Goal: Task Accomplishment & Management: Use online tool/utility

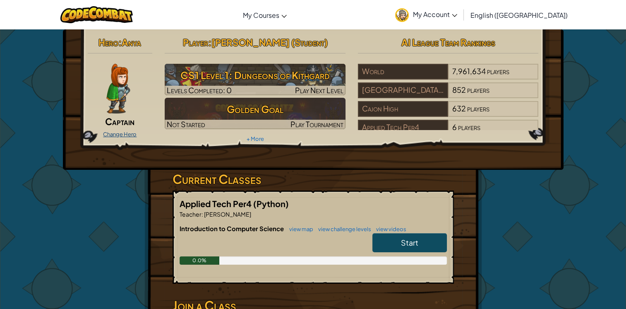
click at [123, 131] on link "Change Hero" at bounding box center [120, 134] width 34 height 7
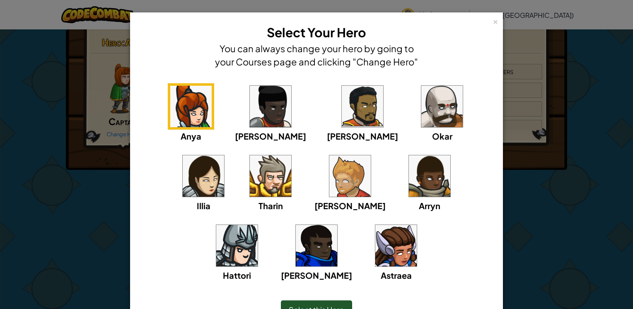
click at [421, 113] on img at bounding box center [441, 106] width 41 height 41
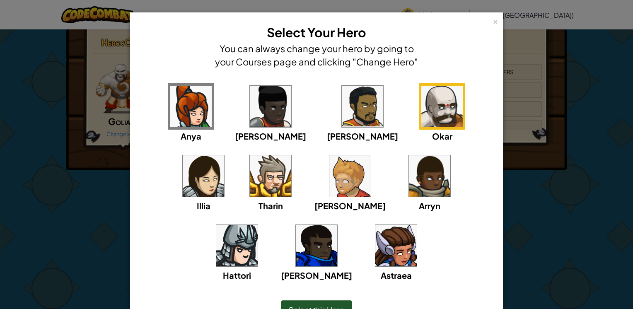
click at [250, 180] on img at bounding box center [270, 175] width 41 height 41
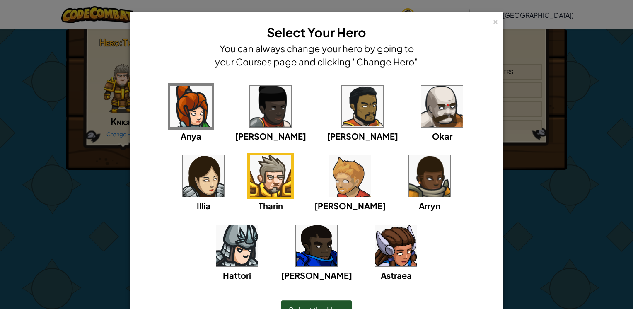
click at [310, 302] on div "Select this Hero" at bounding box center [316, 309] width 71 height 19
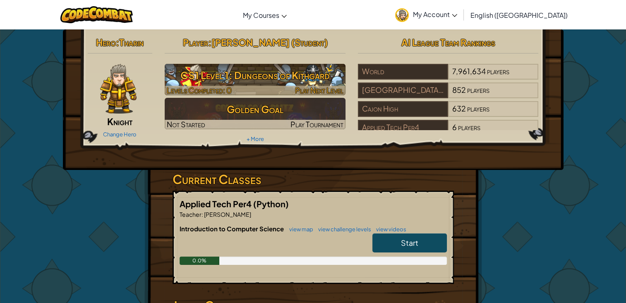
click at [211, 78] on h3 "CS1 Level 1: Dungeons of Kithgard" at bounding box center [255, 75] width 181 height 19
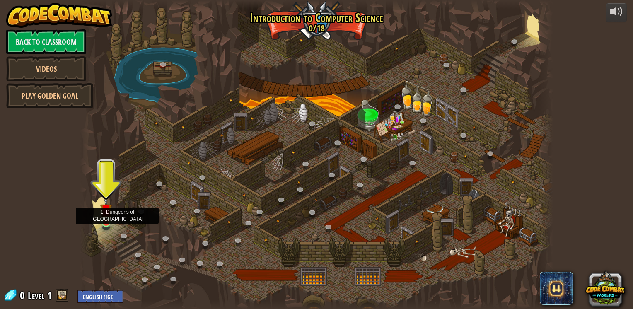
click at [107, 220] on img at bounding box center [106, 209] width 12 height 27
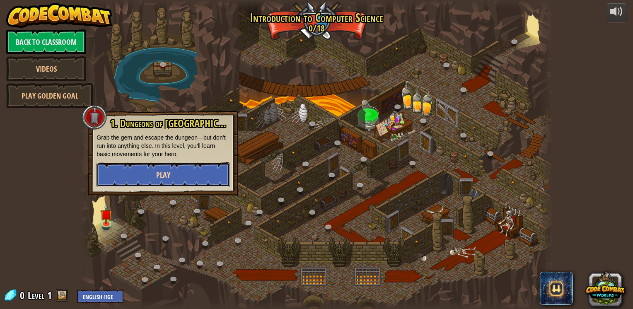
click at [139, 171] on button "Play" at bounding box center [162, 174] width 133 height 25
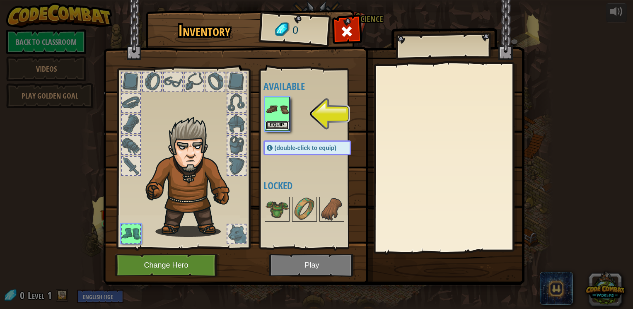
click at [279, 125] on button "Equip" at bounding box center [276, 125] width 23 height 9
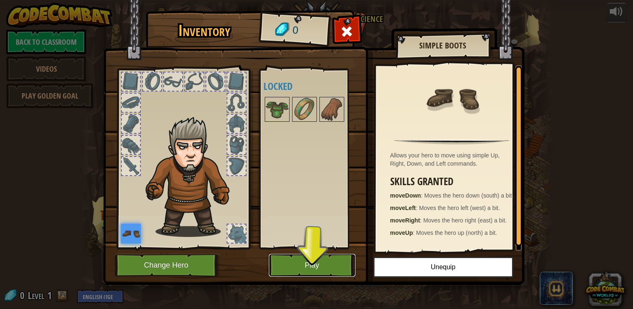
click at [296, 261] on button "Play" at bounding box center [312, 265] width 87 height 23
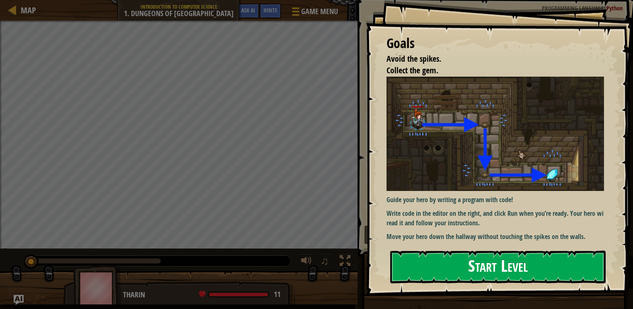
click at [446, 263] on button "Start Level" at bounding box center [497, 267] width 215 height 33
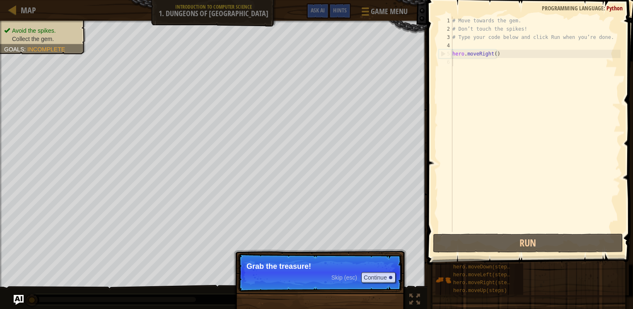
click at [306, 270] on p "Grab the treasure!" at bounding box center [319, 266] width 147 height 8
click at [349, 274] on div "Skip (esc) Continue" at bounding box center [363, 277] width 64 height 11
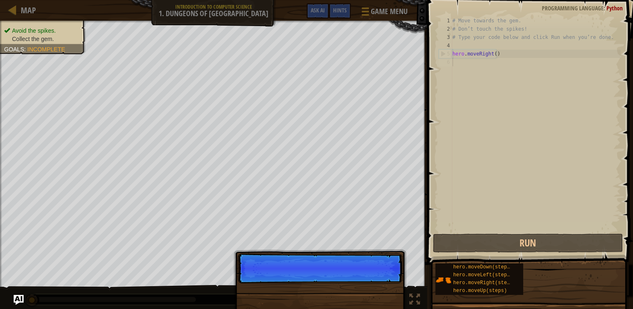
scroll to position [4, 0]
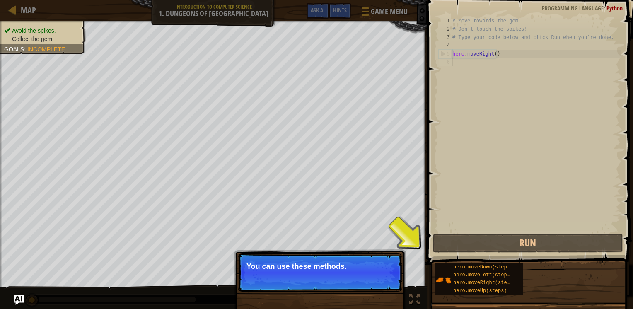
click at [364, 251] on div "Skip (esc) Continue You can use these methods." at bounding box center [320, 310] width 173 height 123
click at [383, 278] on button "Continue" at bounding box center [378, 277] width 34 height 11
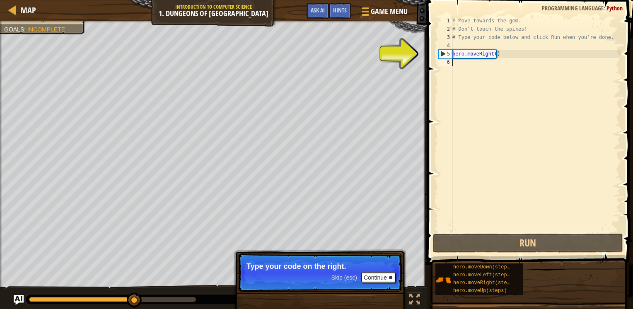
click at [458, 60] on div "# Move towards the gem. # Don’t touch the spikes! # Type your code below and cl…" at bounding box center [535, 133] width 170 height 232
click at [457, 63] on div "# Move towards the gem. # Don’t touch the spikes! # Type your code below and cl…" at bounding box center [535, 133] width 170 height 232
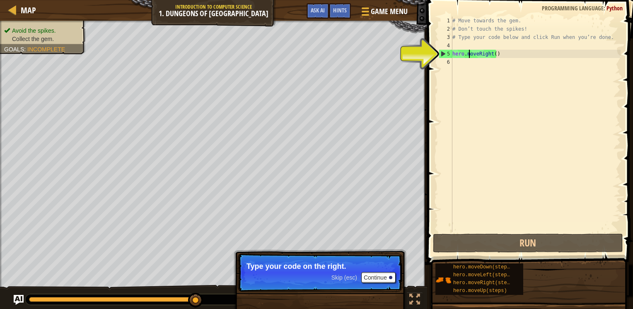
click at [467, 51] on div "# Move towards the gem. # Don’t touch the spikes! # Type your code below and cl…" at bounding box center [535, 133] width 170 height 232
type textarea "hero.moveRight()"
click at [485, 54] on div "# Move towards the gem. # Don’t touch the spikes! # Type your code below and cl…" at bounding box center [535, 133] width 170 height 232
click at [458, 60] on div "# Move towards the gem. # Don’t touch the spikes! # Type your code below and cl…" at bounding box center [535, 133] width 170 height 232
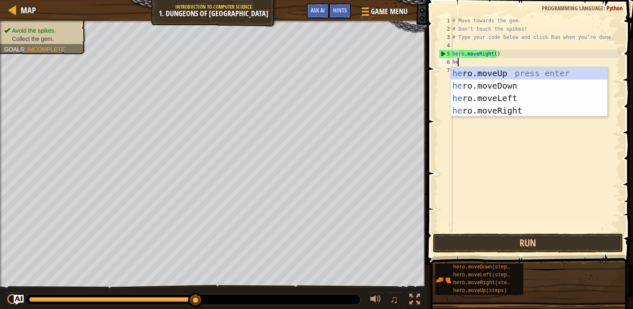
type textarea "her"
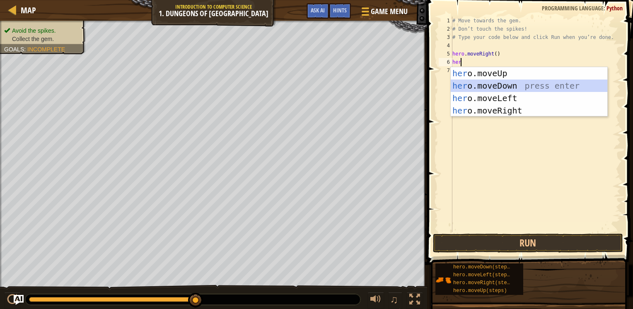
click at [489, 90] on div "her o.moveUp press enter her o.moveDown press enter her o.moveLeft press enter …" at bounding box center [528, 104] width 157 height 75
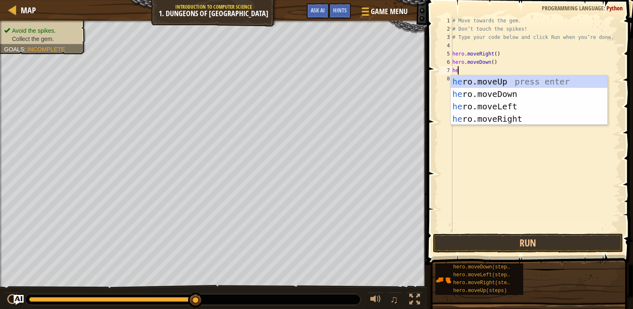
type textarea "her"
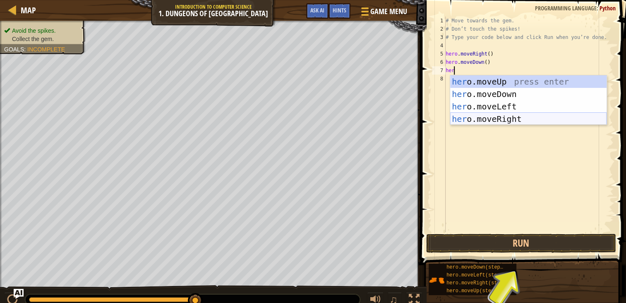
click at [469, 122] on div "her o.moveUp press enter her o.moveDown press enter her o.moveLeft press enter …" at bounding box center [528, 112] width 157 height 75
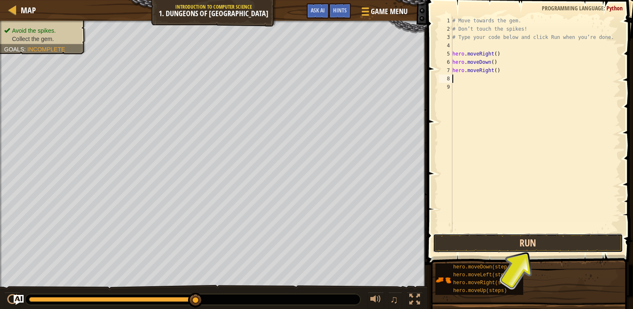
click at [484, 245] on button "Run" at bounding box center [528, 243] width 190 height 19
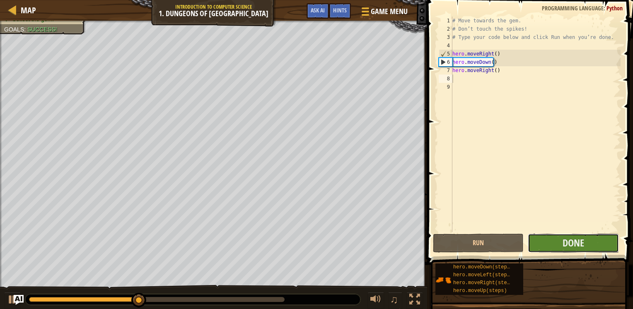
click at [556, 245] on button "Done" at bounding box center [573, 243] width 91 height 19
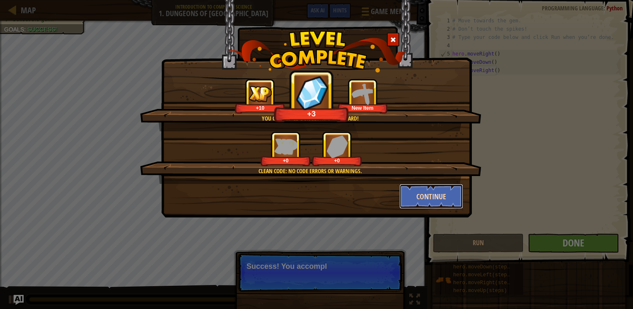
click at [429, 193] on button "Continue" at bounding box center [431, 196] width 64 height 25
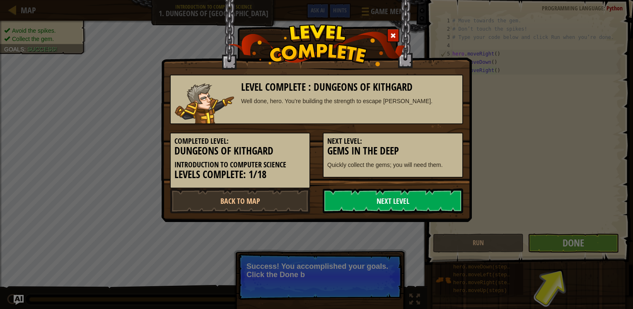
click at [429, 193] on link "Next Level" at bounding box center [393, 200] width 140 height 25
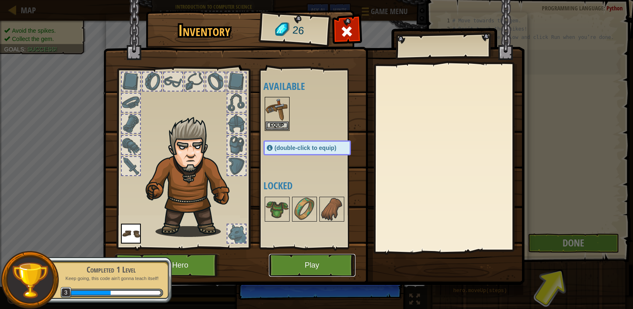
click at [320, 272] on button "Play" at bounding box center [312, 265] width 87 height 23
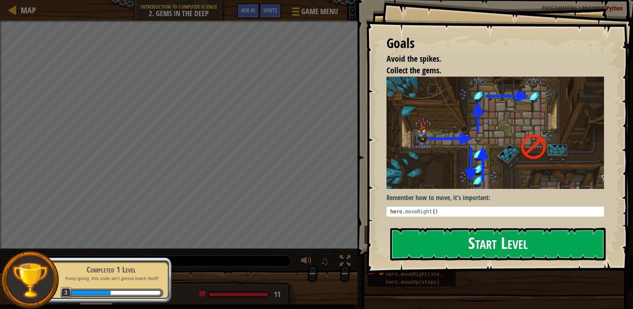
click at [396, 228] on button "Start Level" at bounding box center [497, 244] width 215 height 33
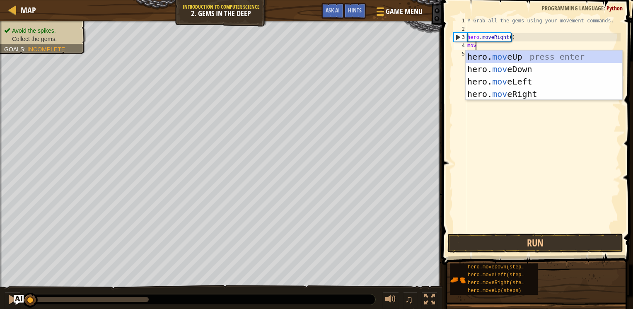
type textarea "move"
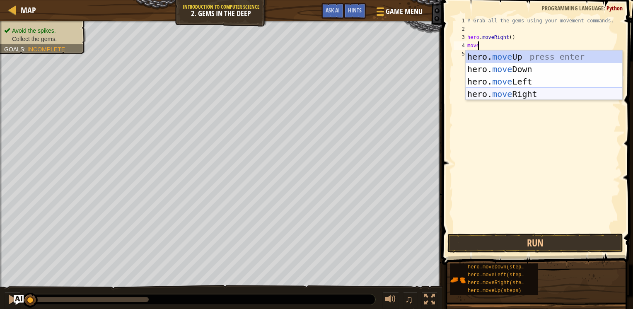
click at [492, 91] on div "hero. move Up press enter hero. move Down press enter hero. move Left press ent…" at bounding box center [543, 88] width 157 height 75
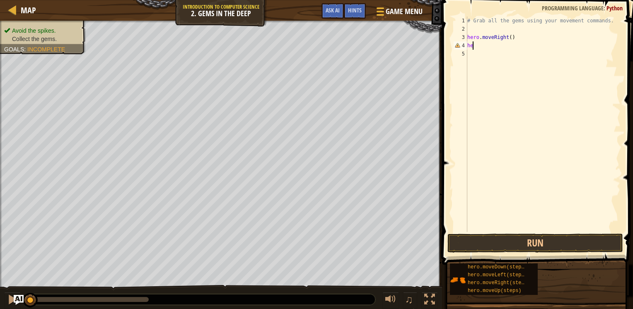
type textarea "h"
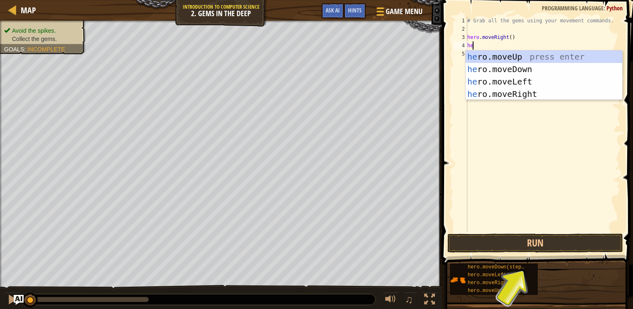
type textarea "her"
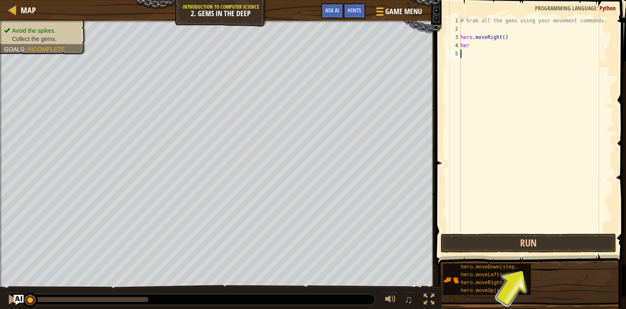
drag, startPoint x: 507, startPoint y: 130, endPoint x: 505, endPoint y: 103, distance: 27.0
click at [505, 103] on div "# Grab all the gems using your movement commands. hero . moveRight ( ) her" at bounding box center [536, 133] width 155 height 232
click at [480, 45] on div "# Grab all the gems using your movement commands. hero . moveRight ( ) her" at bounding box center [536, 133] width 155 height 232
type textarea "hero"
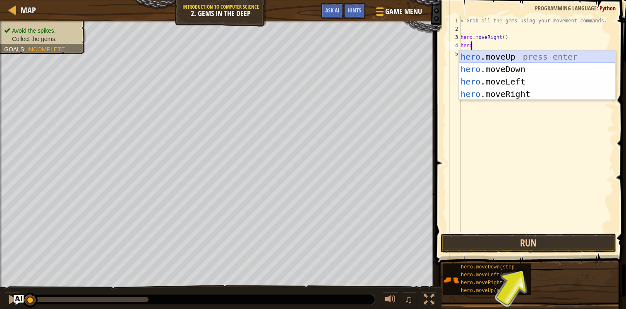
click at [475, 59] on div "hero .moveUp press enter hero .moveDown press enter hero .moveLeft press enter …" at bounding box center [537, 88] width 157 height 75
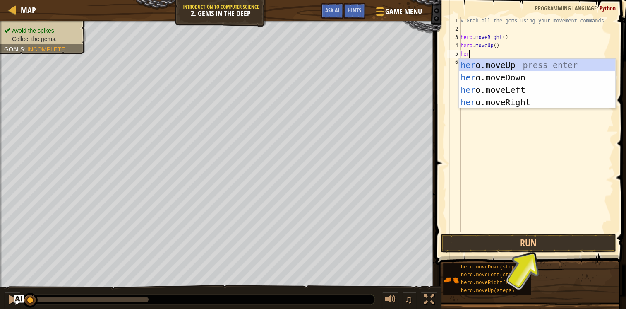
type textarea "hero"
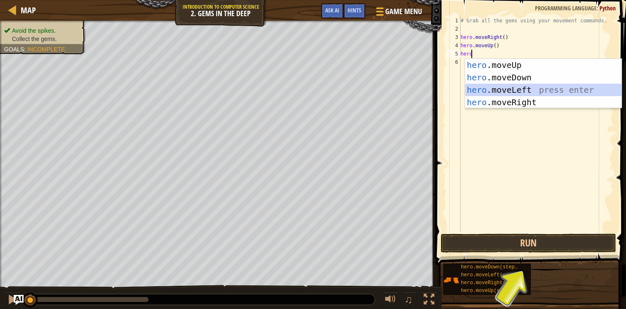
click at [489, 89] on div "hero .moveUp press enter hero .moveDown press enter hero .moveLeft press enter …" at bounding box center [543, 96] width 157 height 75
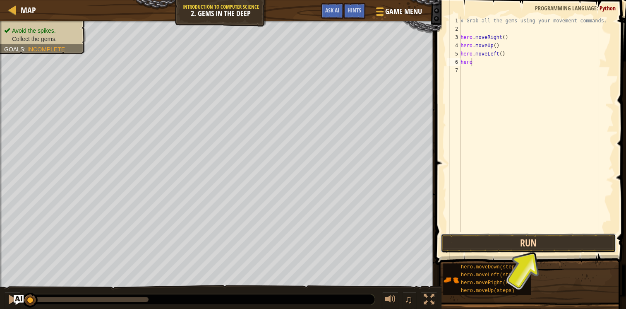
click at [487, 241] on button "Run" at bounding box center [529, 243] width 176 height 19
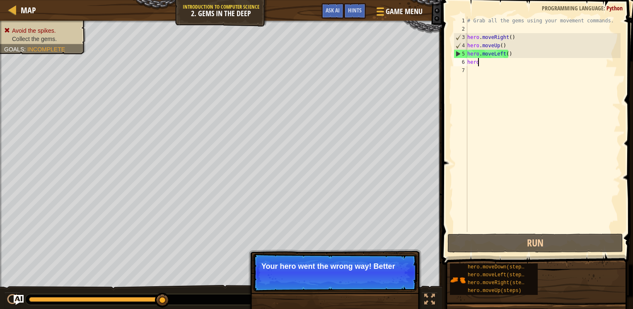
click at [500, 54] on div "# Grab all the gems using your movement commands. hero . moveRight ( ) hero . m…" at bounding box center [542, 133] width 155 height 232
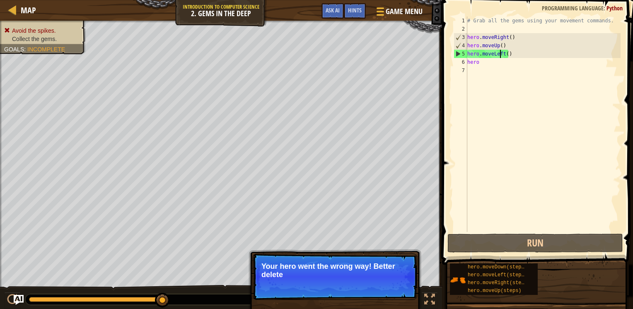
click at [500, 55] on div "# Grab all the gems using your movement commands. hero . moveRight ( ) hero . m…" at bounding box center [542, 133] width 155 height 232
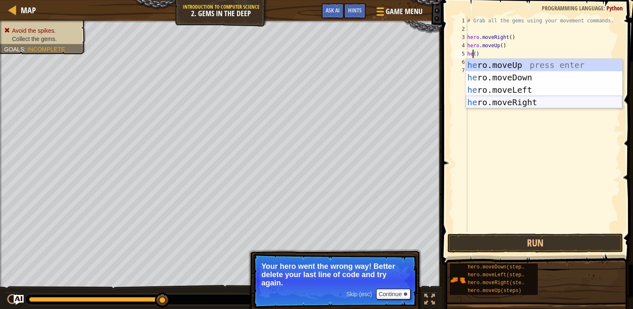
click at [494, 106] on div "he ro.moveUp press enter he ro.moveDown press enter he ro.moveLeft press enter …" at bounding box center [543, 96] width 157 height 75
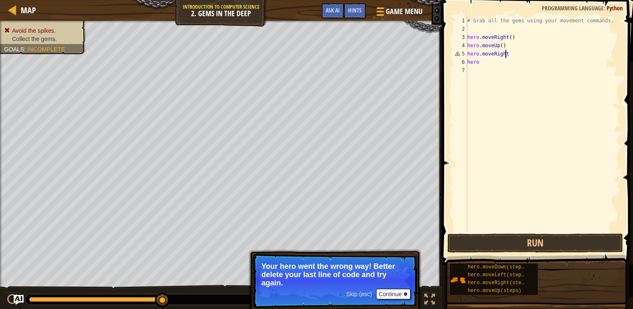
scroll to position [4, 3]
type textarea "hero.moveRight()"
click at [482, 67] on div "# Grab all the gems using your movement commands. hero . moveRight ( ) hero . m…" at bounding box center [542, 133] width 155 height 232
click at [481, 62] on div "# Grab all the gems using your movement commands. hero . moveRight ( ) hero . m…" at bounding box center [542, 133] width 155 height 232
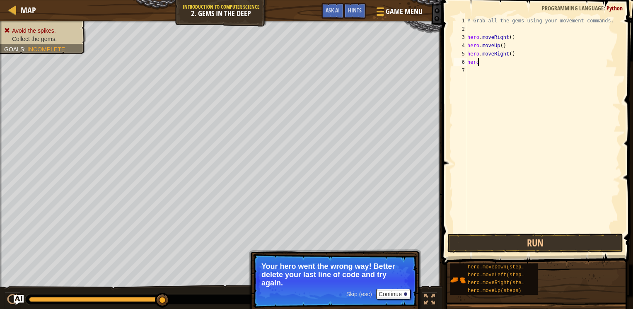
type textarea "hero."
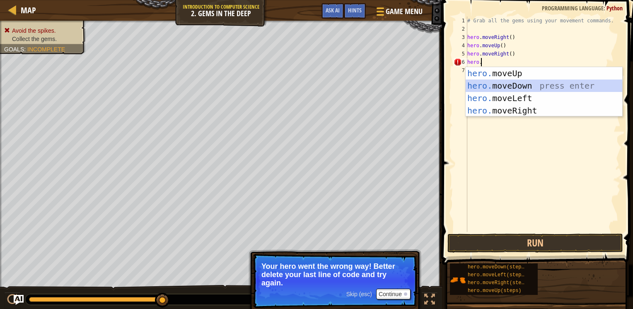
click at [489, 85] on div "hero. moveUp press enter hero. moveDown press enter hero. moveLeft press enter …" at bounding box center [543, 104] width 157 height 75
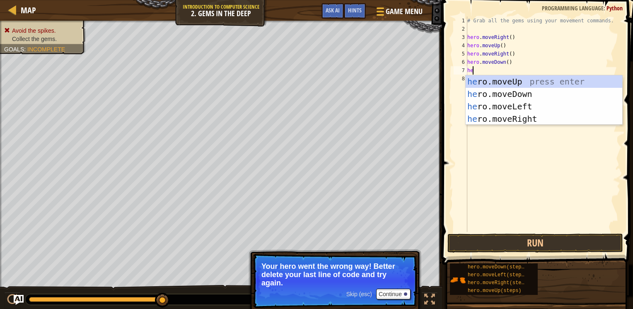
type textarea "her"
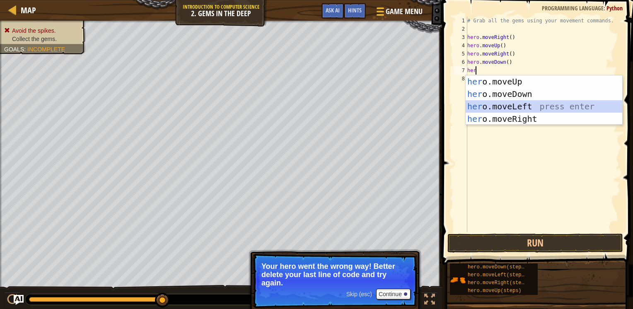
click at [495, 106] on div "her o.moveUp press enter her o.moveDown press enter her o.moveLeft press enter …" at bounding box center [543, 112] width 157 height 75
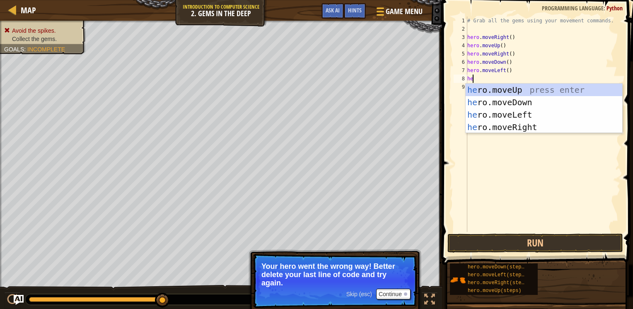
type textarea "her"
click at [490, 103] on div "her o.moveUp press enter her o.moveDown press enter her o.moveLeft press enter …" at bounding box center [543, 121] width 157 height 75
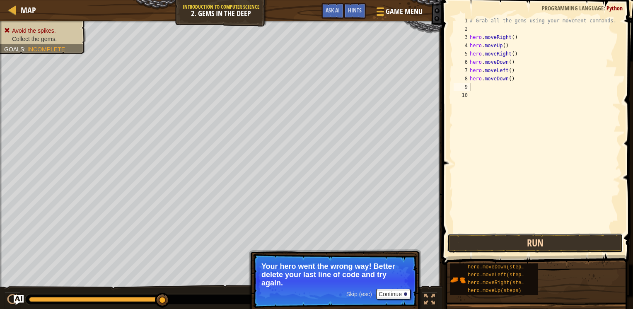
click at [492, 251] on button "Run" at bounding box center [535, 243] width 176 height 19
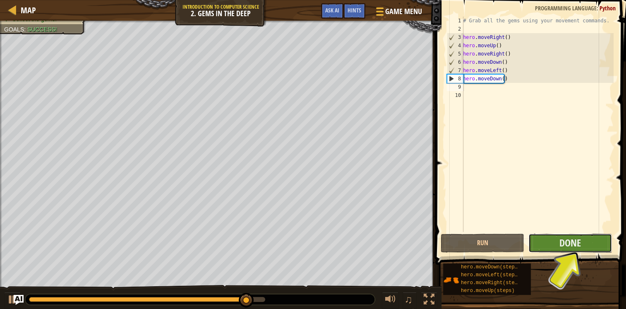
click at [563, 244] on button "Done" at bounding box center [571, 243] width 84 height 19
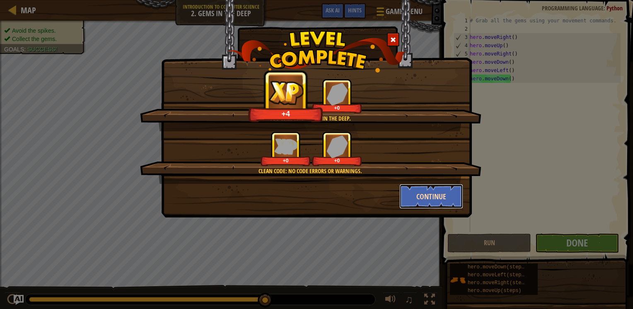
click at [456, 200] on button "Continue" at bounding box center [431, 196] width 64 height 25
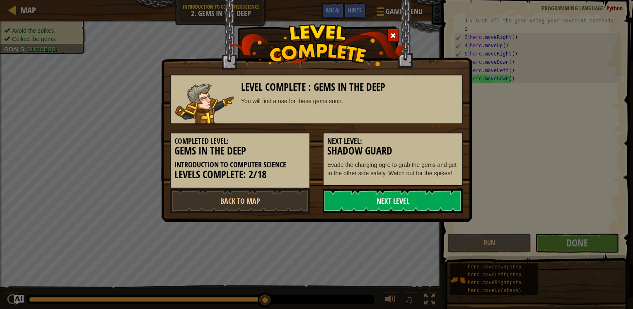
click at [436, 200] on link "Next Level" at bounding box center [393, 200] width 140 height 25
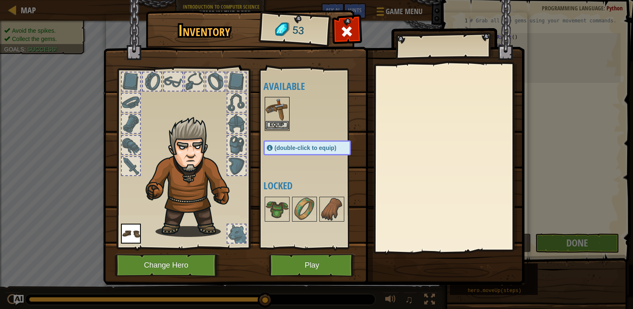
click at [265, 113] on img at bounding box center [276, 109] width 23 height 23
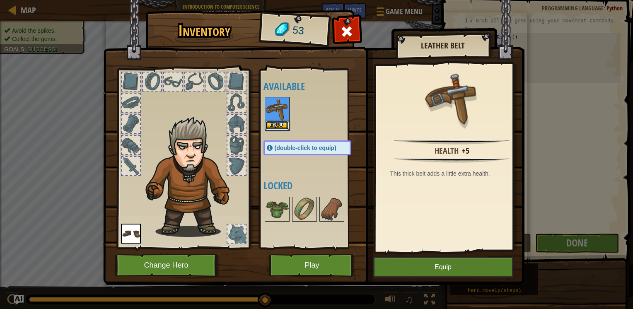
click at [270, 122] on button "Equip" at bounding box center [276, 125] width 23 height 9
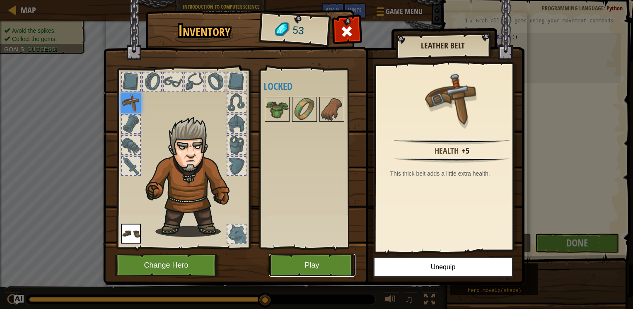
click at [328, 265] on button "Play" at bounding box center [312, 265] width 87 height 23
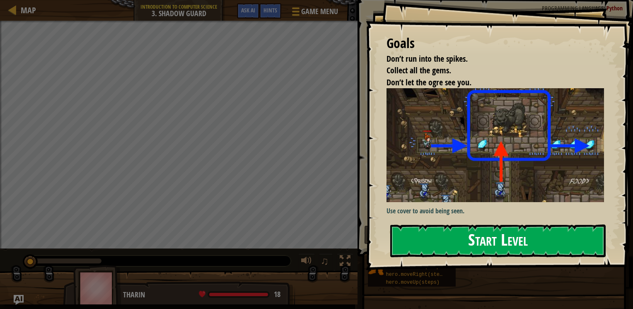
click at [400, 224] on button "Start Level" at bounding box center [497, 240] width 215 height 33
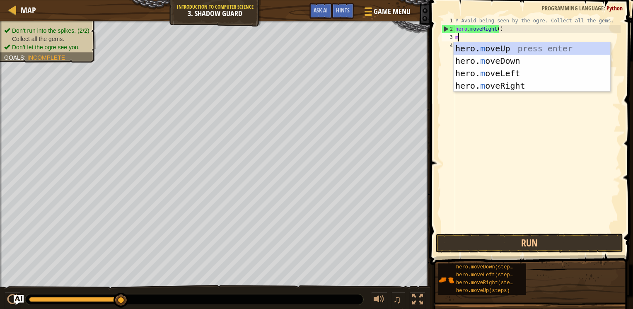
scroll to position [4, 0]
type textarea "mo"
drag, startPoint x: 469, startPoint y: 49, endPoint x: 463, endPoint y: 46, distance: 6.3
click at [463, 46] on div "hero. mo veUp press enter hero. mo veDown press enter hero. mo veLeft press ent…" at bounding box center [531, 79] width 157 height 75
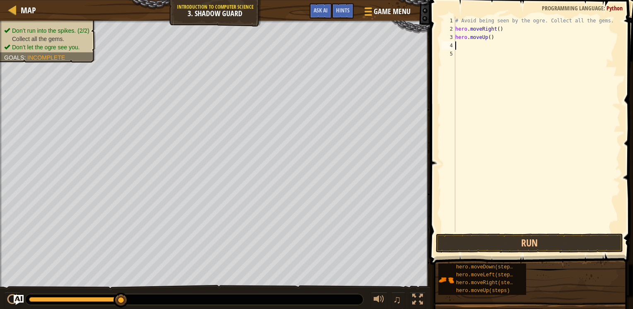
click at [463, 46] on div "# Avoid being seen by the ogre. Collect all the gems. hero . moveRight ( ) hero…" at bounding box center [536, 133] width 167 height 232
type textarea "mo"
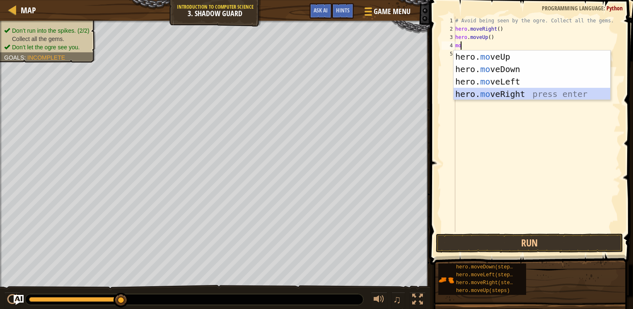
click at [481, 97] on div "hero. mo veUp press enter hero. mo veDown press enter hero. mo veLeft press ent…" at bounding box center [531, 88] width 157 height 75
click at [481, 97] on div "# Avoid being seen by the ogre. Collect all the gems. hero . moveRight ( ) hero…" at bounding box center [536, 133] width 167 height 232
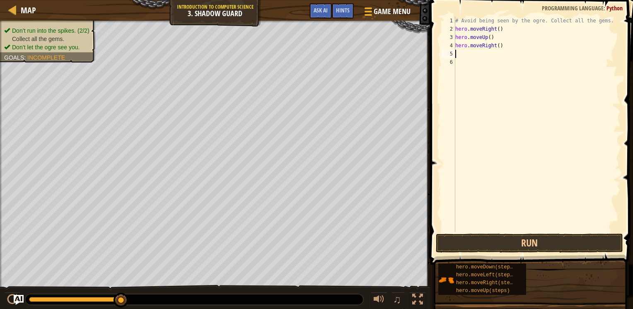
click at [462, 50] on div "# Avoid being seen by the ogre. Collect all the gems. hero . moveRight ( ) hero…" at bounding box center [536, 133] width 167 height 232
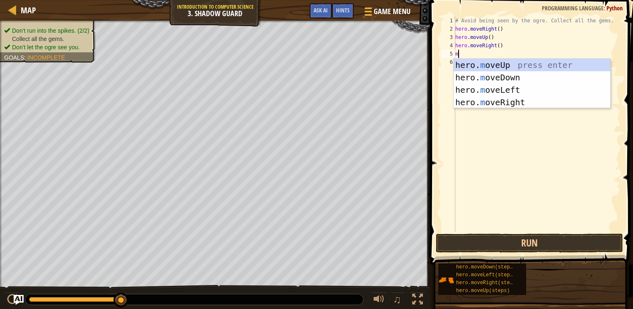
type textarea "mo"
click at [465, 73] on div "hero. mo veUp press enter hero. mo veDown press enter hero. mo veLeft press ent…" at bounding box center [531, 96] width 157 height 75
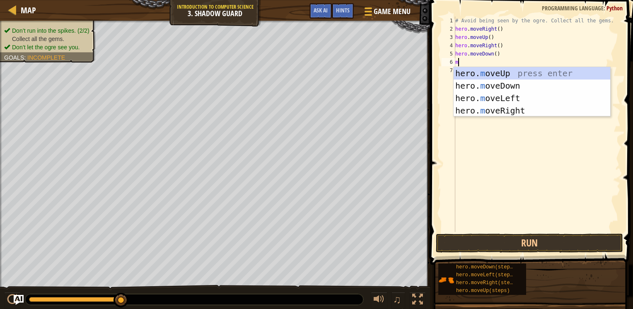
type textarea "mo"
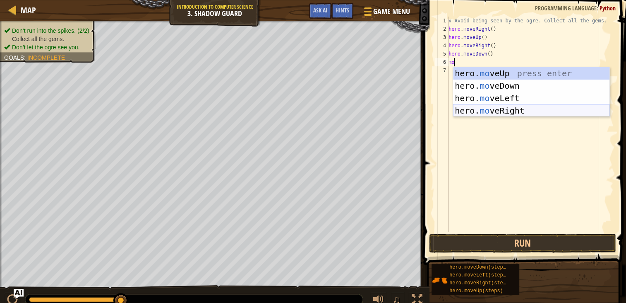
click at [469, 107] on div "hero. mo veUp press enter hero. mo veDown press enter hero. mo veLeft press ent…" at bounding box center [531, 104] width 157 height 75
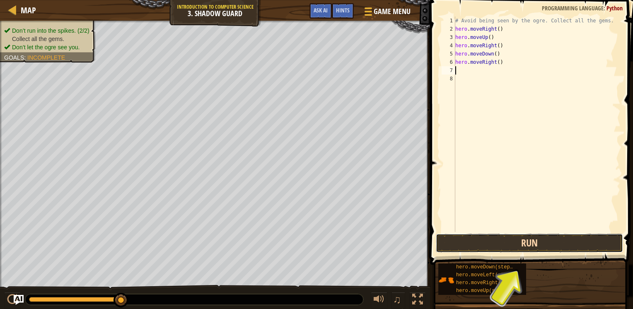
click at [504, 241] on button "Run" at bounding box center [529, 243] width 187 height 19
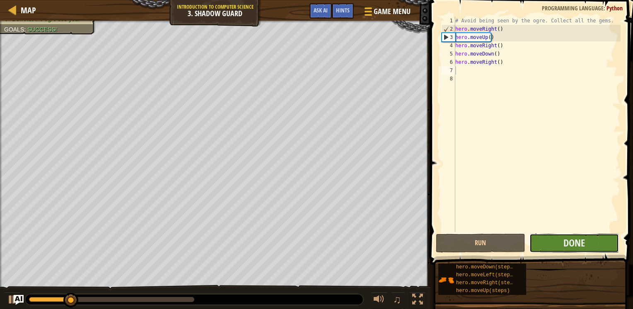
click at [562, 247] on button "Done" at bounding box center [573, 243] width 89 height 19
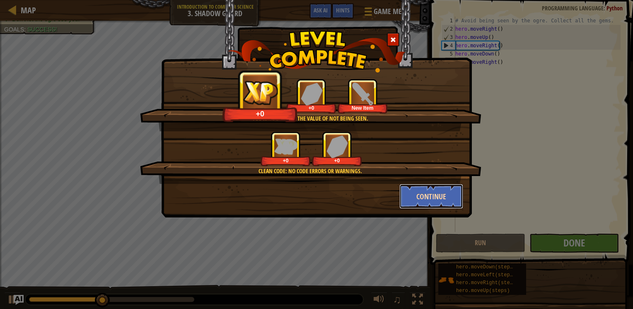
click at [444, 203] on button "Continue" at bounding box center [431, 196] width 64 height 25
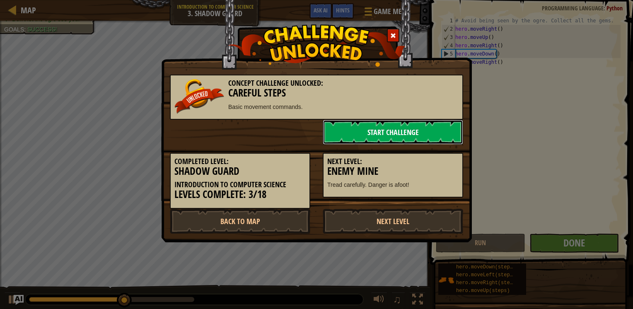
click at [396, 132] on link "Start Challenge" at bounding box center [393, 132] width 140 height 25
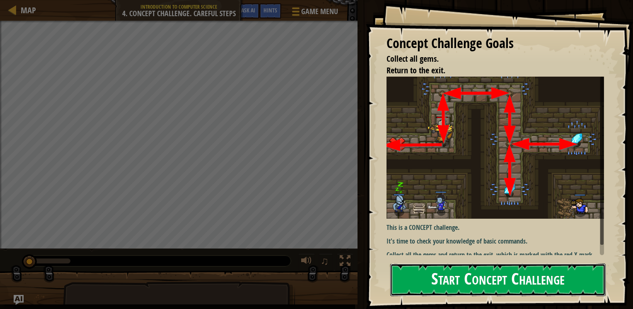
click at [441, 263] on button "Start Concept Challenge" at bounding box center [497, 279] width 215 height 33
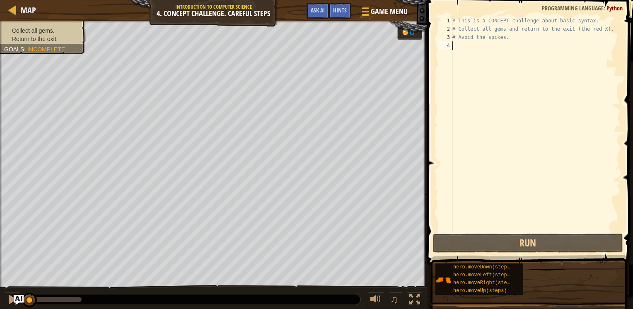
click at [472, 82] on div "# This is a CONCEPT challenge about basic syntax. # Collect all gems and return…" at bounding box center [535, 133] width 170 height 232
type textarea "mo"
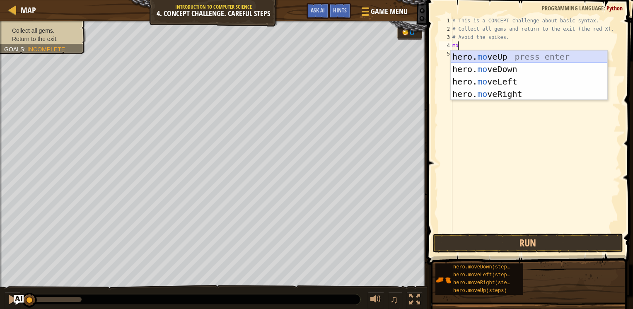
click at [472, 53] on div "hero. mo veUp press enter hero. mo veDown press enter hero. mo veLeft press ent…" at bounding box center [528, 88] width 157 height 75
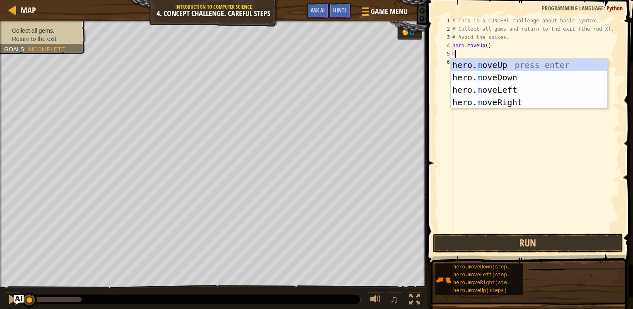
type textarea "mo"
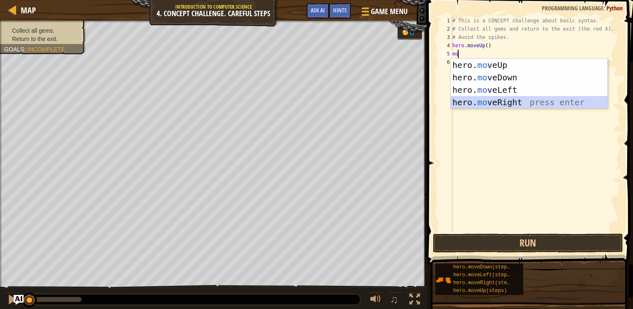
click at [489, 104] on div "hero. mo veUp press enter hero. mo veDown press enter hero. mo veLeft press ent…" at bounding box center [528, 96] width 157 height 75
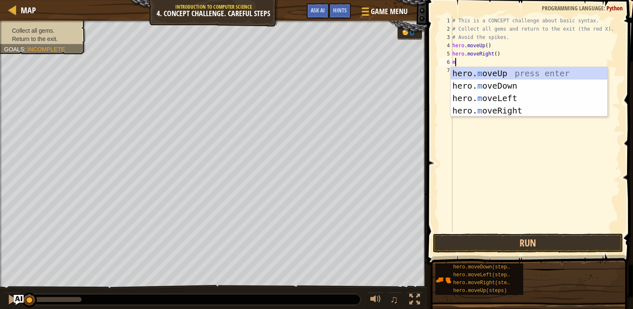
type textarea "mo"
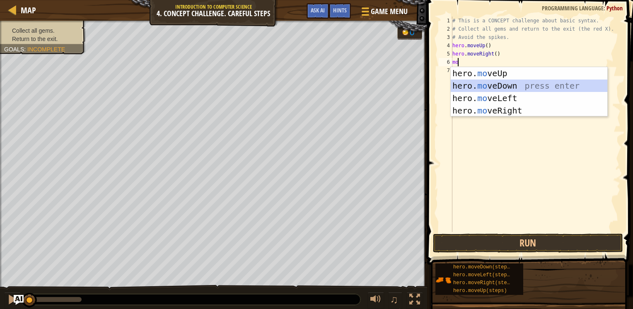
click at [479, 83] on div "hero. mo veUp press enter hero. mo veDown press enter hero. mo veLeft press ent…" at bounding box center [528, 104] width 157 height 75
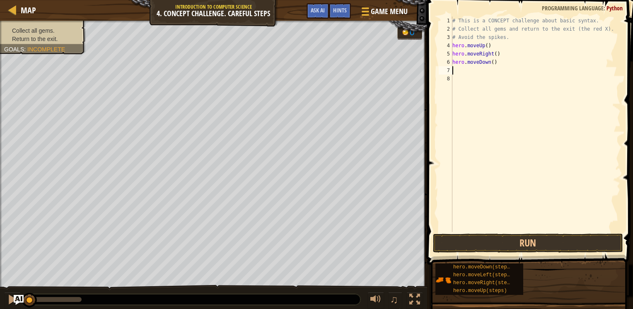
type textarea "mo"
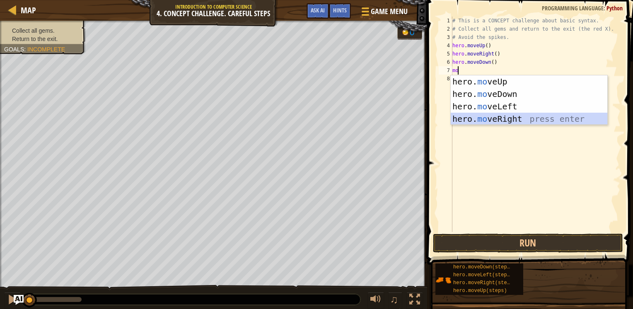
click at [473, 119] on div "hero. mo veUp press enter hero. mo veDown press enter hero. mo veLeft press ent…" at bounding box center [528, 112] width 157 height 75
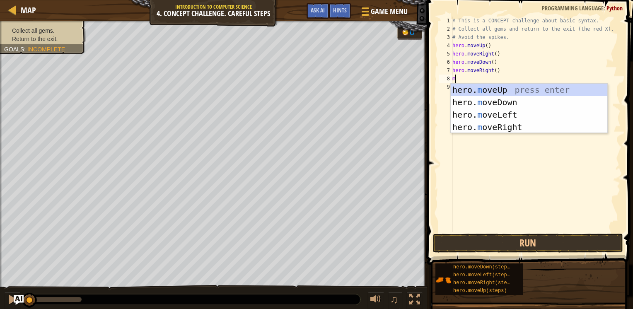
type textarea "mo"
click at [480, 87] on div "hero. mo veUp press enter hero. mo veDown press enter hero. mo veLeft press ent…" at bounding box center [528, 121] width 157 height 75
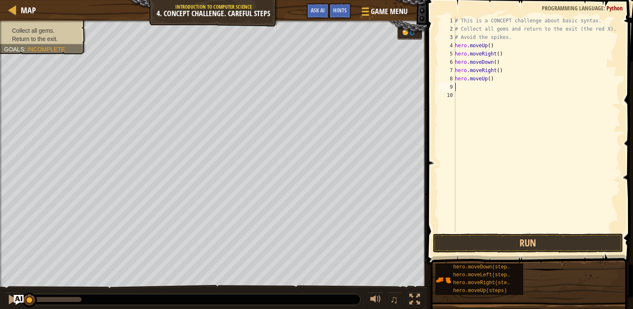
type textarea "mo"
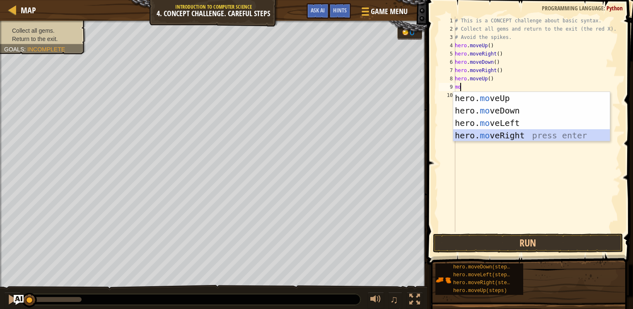
click at [492, 134] on div "hero. mo veUp press enter hero. mo veDown press enter hero. mo veLeft press ent…" at bounding box center [531, 129] width 157 height 75
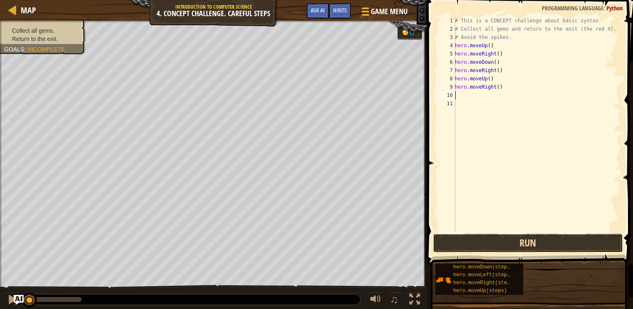
click at [495, 246] on button "Run" at bounding box center [528, 243] width 190 height 19
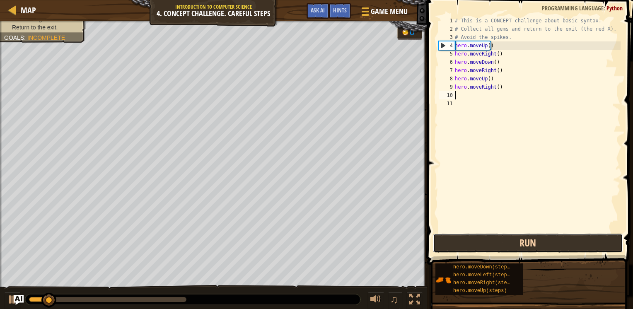
click at [495, 246] on button "Run" at bounding box center [528, 243] width 190 height 19
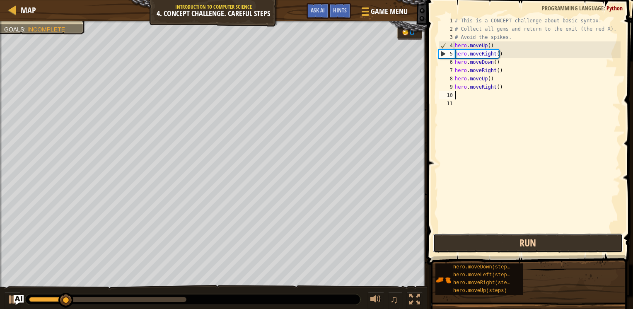
click at [509, 245] on button "Run" at bounding box center [528, 243] width 190 height 19
click at [508, 245] on button "Run" at bounding box center [528, 243] width 190 height 19
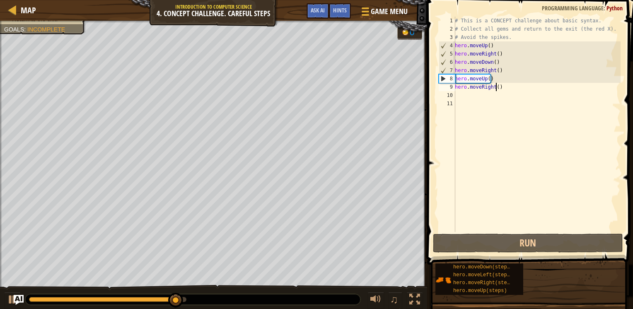
click at [494, 86] on div "# This is a CONCEPT challenge about basic syntax. # Collect all gems and return…" at bounding box center [536, 133] width 167 height 232
click at [499, 89] on div "# This is a CONCEPT challenge about basic syntax. # Collect all gems and return…" at bounding box center [536, 133] width 167 height 232
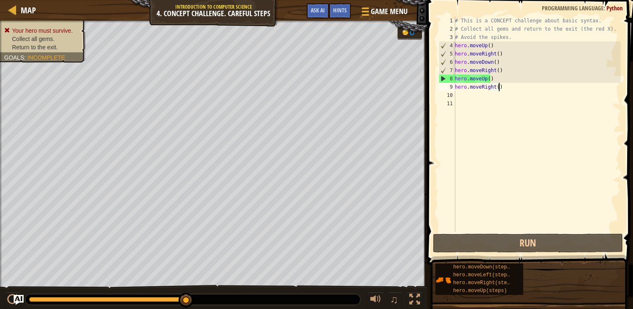
click at [490, 80] on div "# This is a CONCEPT challenge about basic syntax. # Collect all gems and return…" at bounding box center [536, 133] width 167 height 232
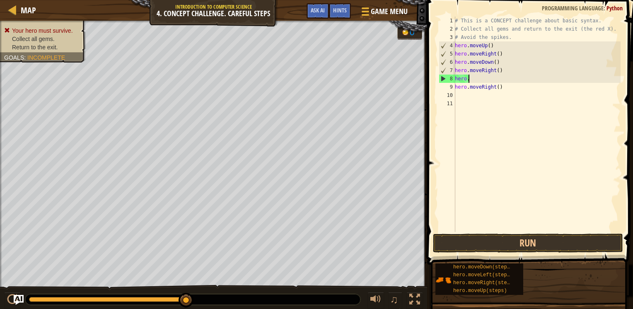
type textarea "hero.d"
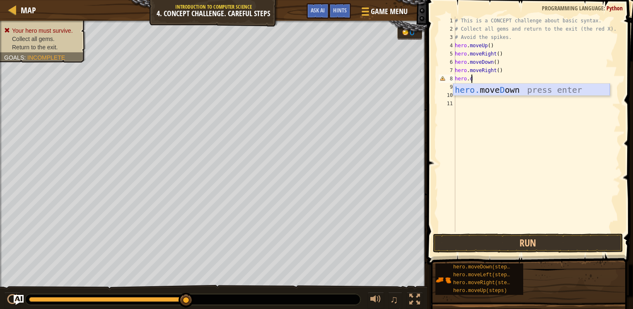
click at [491, 90] on div "hero. [PERSON_NAME] own press enter" at bounding box center [531, 102] width 157 height 37
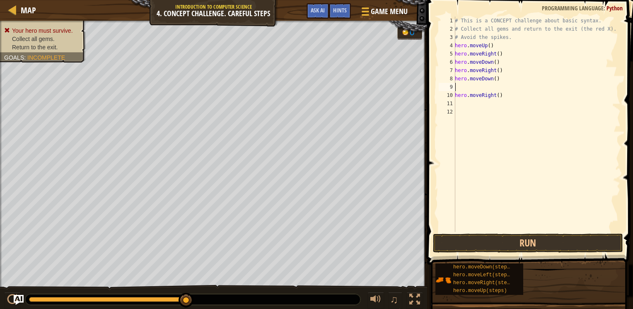
scroll to position [4, 0]
click at [462, 243] on button "Run" at bounding box center [528, 243] width 190 height 19
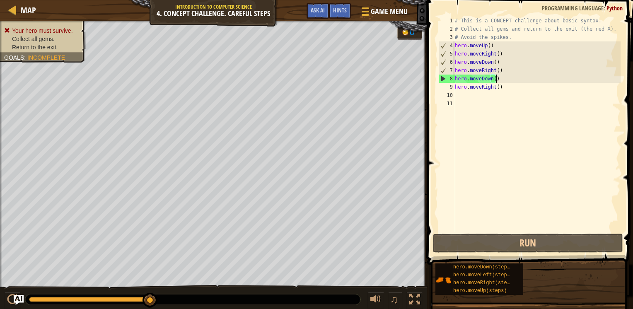
click at [495, 75] on div "# This is a CONCEPT challenge about basic syntax. # Collect all gems and return…" at bounding box center [536, 133] width 167 height 232
click at [491, 72] on div "# This is a CONCEPT challenge about basic syntax. # Collect all gems and return…" at bounding box center [536, 133] width 167 height 232
click at [499, 79] on div "# This is a CONCEPT challenge about basic syntax. # Collect all gems and return…" at bounding box center [536, 133] width 167 height 232
type textarea "hero.moveDown()"
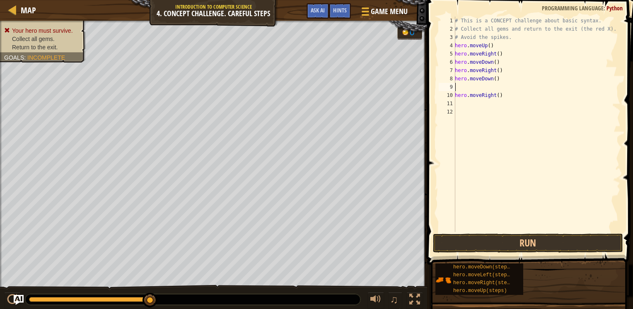
click at [501, 70] on div "# This is a CONCEPT challenge about basic syntax. # Collect all gems and return…" at bounding box center [536, 133] width 167 height 232
type textarea "hero.moveRight()"
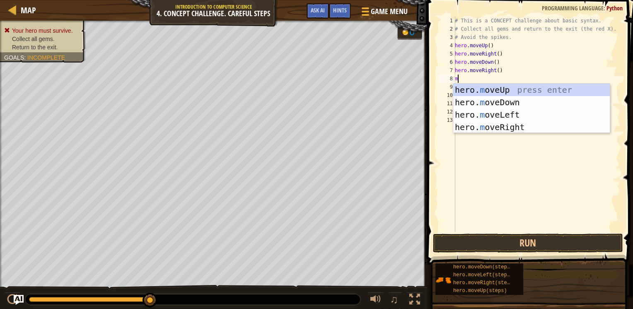
type textarea "mo"
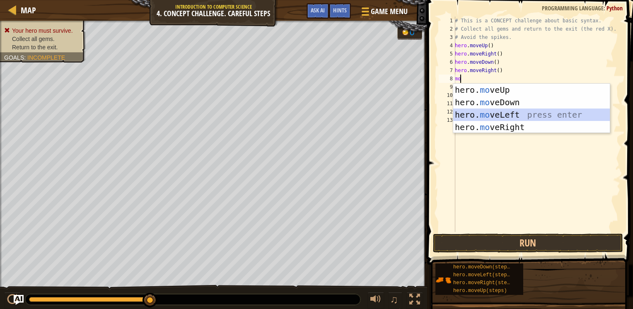
click at [490, 113] on div "hero. mo veUp press enter hero. mo veDown press enter hero. mo veLeft press ent…" at bounding box center [531, 121] width 157 height 75
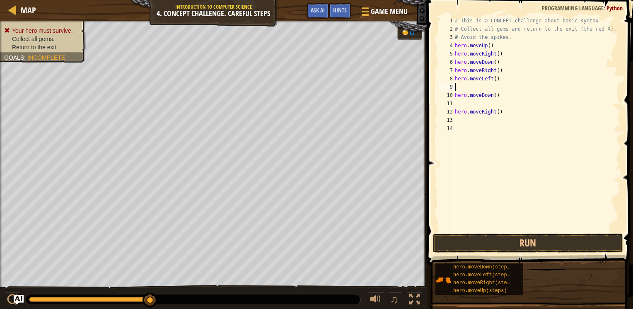
type textarea "hero.moveLeft()"
click at [465, 95] on div "# This is a CONCEPT challenge about basic syntax. # Collect all gems and return…" at bounding box center [536, 133] width 167 height 232
click at [498, 94] on div "# This is a CONCEPT challenge about basic syntax. # Collect all gems and return…" at bounding box center [536, 133] width 167 height 232
type textarea "h"
type textarea "hero.moveDown()"
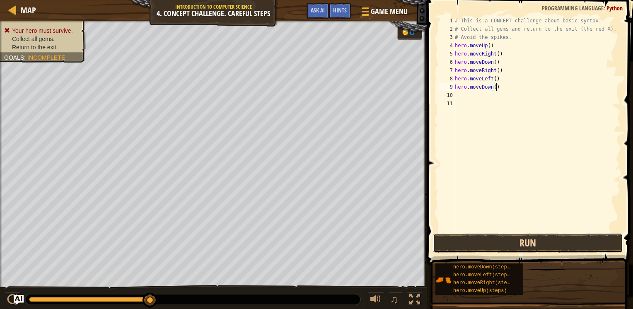
click at [494, 248] on button "Run" at bounding box center [528, 243] width 190 height 19
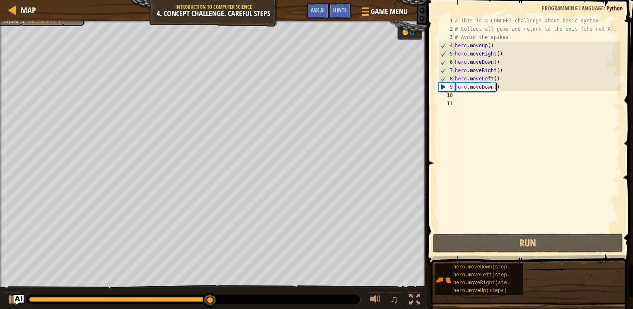
click at [467, 95] on div "# This is a CONCEPT challenge about basic syntax. # Collect all gems and return…" at bounding box center [536, 133] width 167 height 232
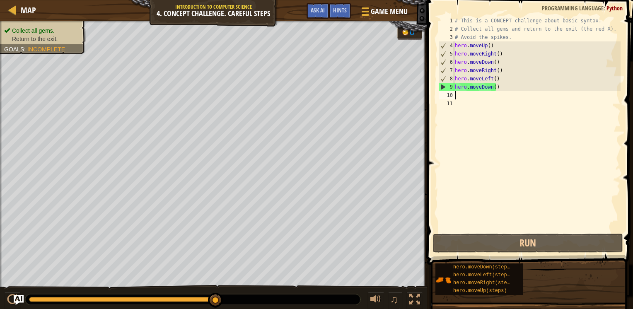
type textarea "m"
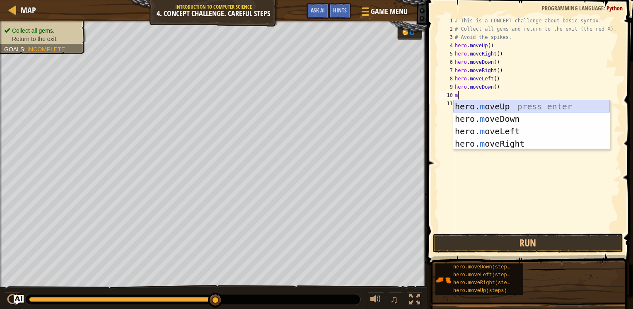
click at [471, 104] on div "hero. m oveUp press enter hero. m oveDown press enter hero. m oveLeft press ent…" at bounding box center [531, 137] width 157 height 75
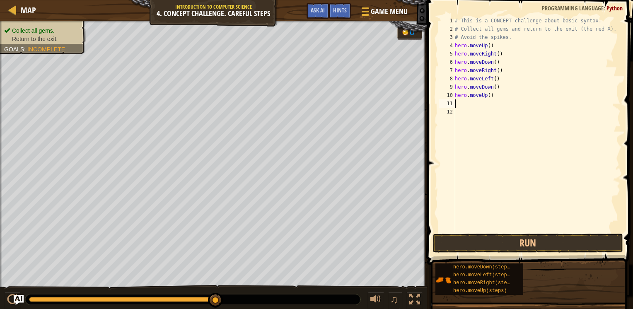
click at [470, 103] on div "# This is a CONCEPT challenge about basic syntax. # Collect all gems and return…" at bounding box center [536, 133] width 167 height 232
type textarea "mo"
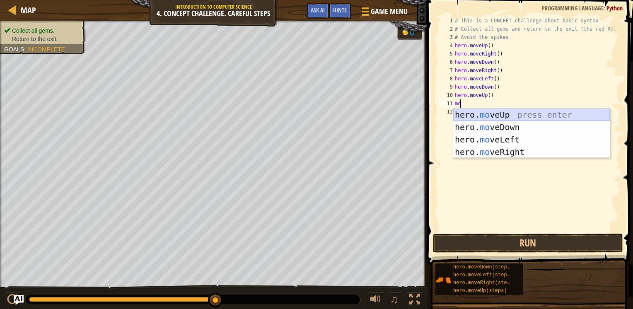
click at [472, 111] on div "hero. mo veUp press enter hero. mo veDown press enter hero. mo veLeft press ent…" at bounding box center [531, 145] width 157 height 75
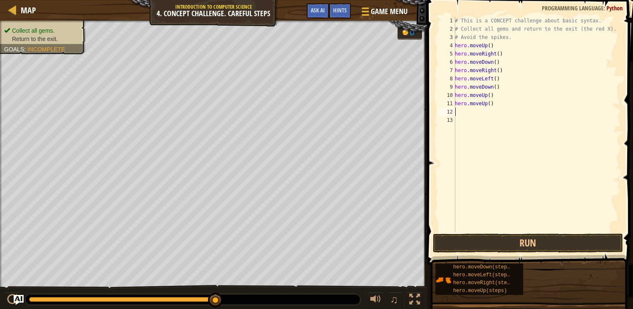
click at [473, 113] on div "# This is a CONCEPT challenge about basic syntax. # Collect all gems and return…" at bounding box center [536, 133] width 167 height 232
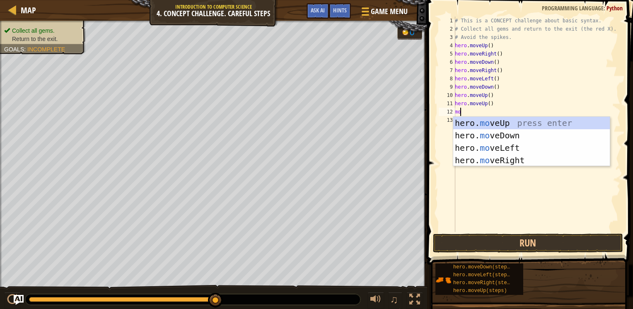
type textarea "mo"
click at [485, 147] on div "hero. mo veUp press enter hero. mo veDown press enter hero. mo veLeft press ent…" at bounding box center [531, 154] width 157 height 75
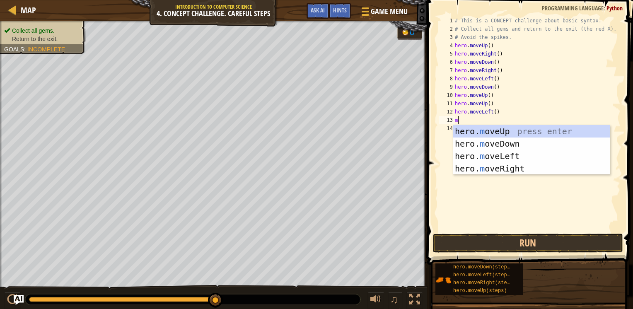
type textarea "mo"
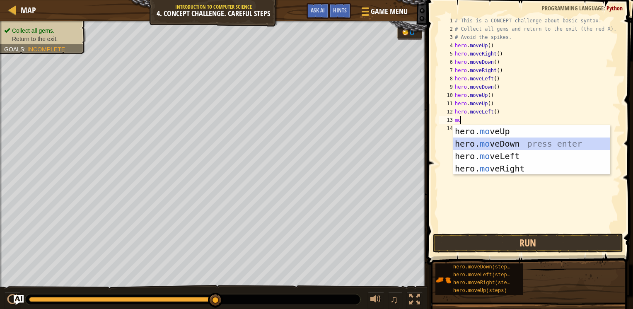
click at [484, 137] on div "hero. mo veUp press enter hero. mo veDown press enter hero. mo veLeft press ent…" at bounding box center [531, 162] width 157 height 75
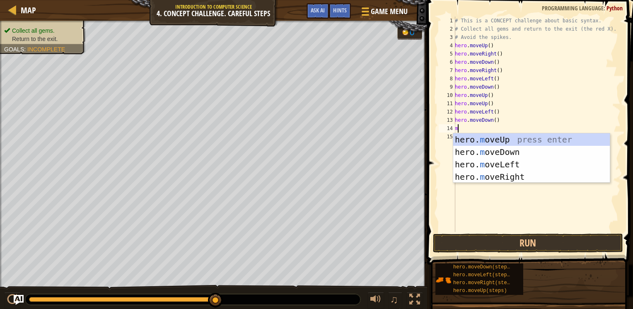
type textarea "mo"
click at [487, 173] on div "hero. mo veUp press enter hero. mo veDown press enter hero. mo veLeft press ent…" at bounding box center [531, 170] width 157 height 75
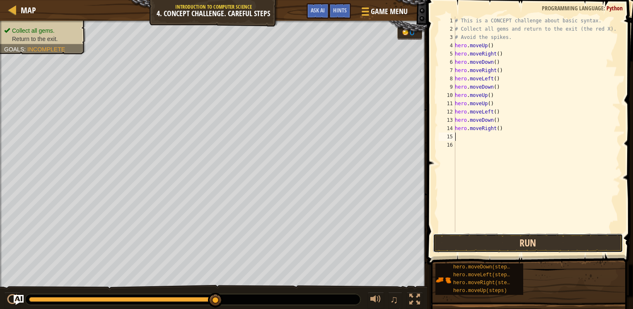
click at [487, 234] on button "Run" at bounding box center [528, 243] width 190 height 19
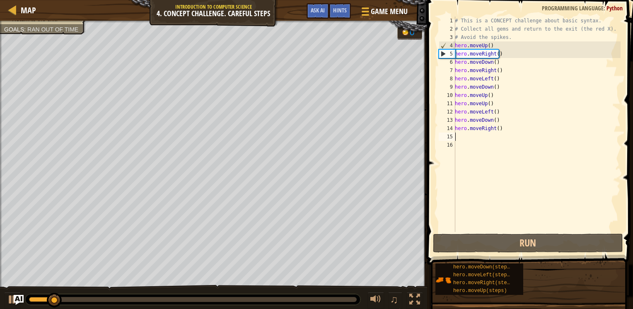
click at [489, 232] on span at bounding box center [530, 120] width 212 height 289
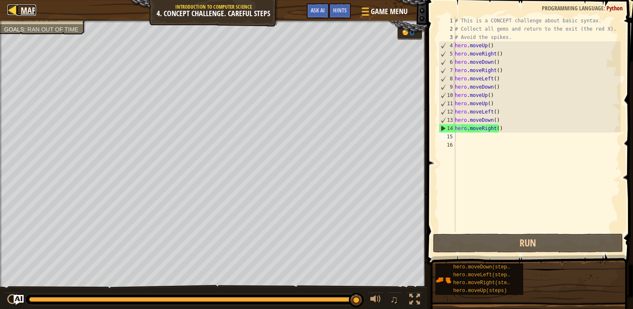
click at [16, 10] on div at bounding box center [12, 10] width 10 height 10
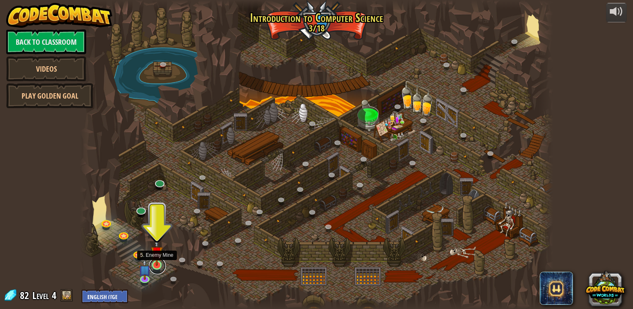
click at [163, 265] on link at bounding box center [157, 266] width 17 height 17
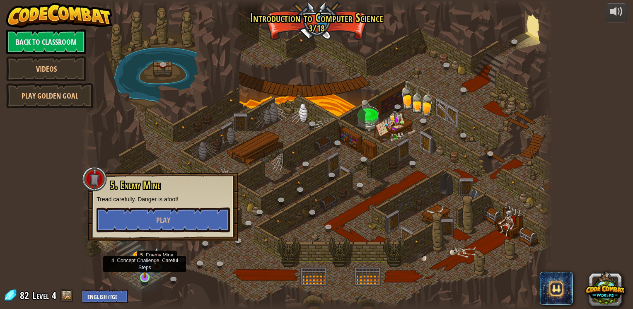
click at [147, 275] on img at bounding box center [145, 264] width 12 height 27
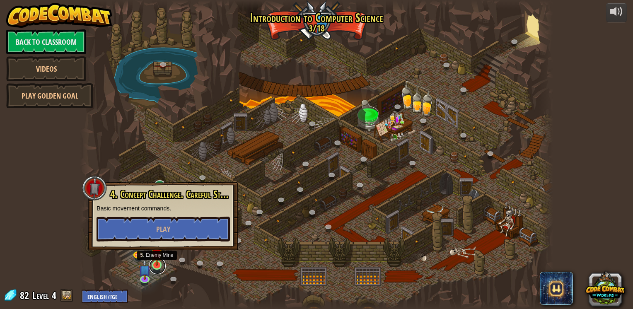
click at [164, 267] on link at bounding box center [157, 266] width 17 height 17
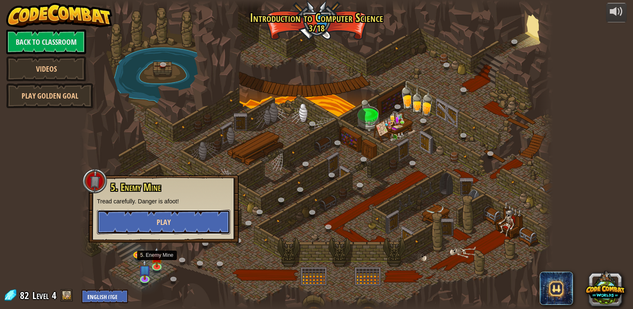
click at [163, 219] on span "Play" at bounding box center [164, 222] width 14 height 10
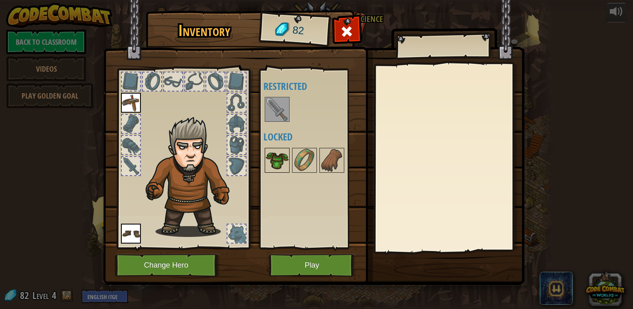
click at [266, 153] on img at bounding box center [276, 160] width 23 height 23
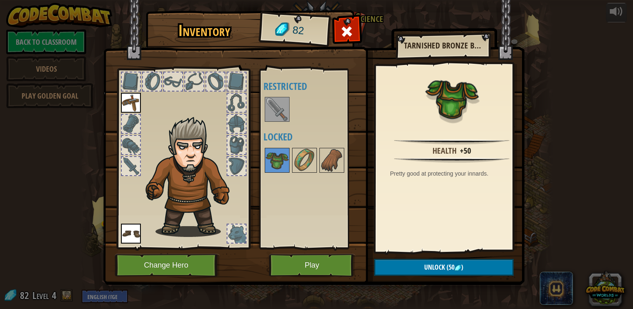
click at [276, 99] on img at bounding box center [276, 109] width 23 height 23
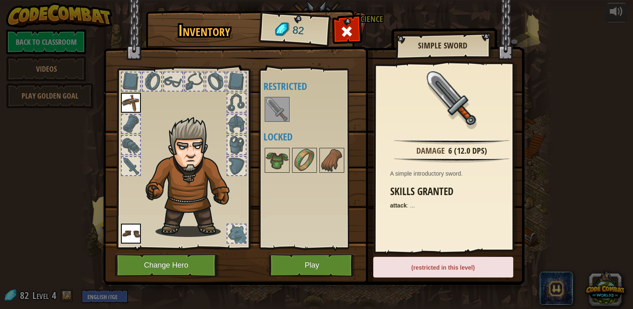
click at [278, 112] on img at bounding box center [276, 109] width 23 height 23
click at [298, 265] on button "Play" at bounding box center [312, 265] width 87 height 23
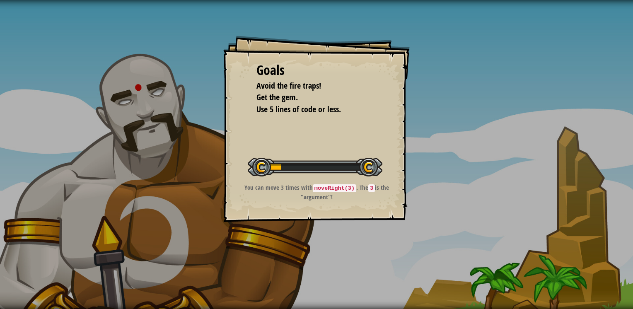
click at [288, 206] on div "Goals Avoid the fire traps! Get the gem. Use 5 lines of code or less. Start Lev…" at bounding box center [316, 129] width 186 height 186
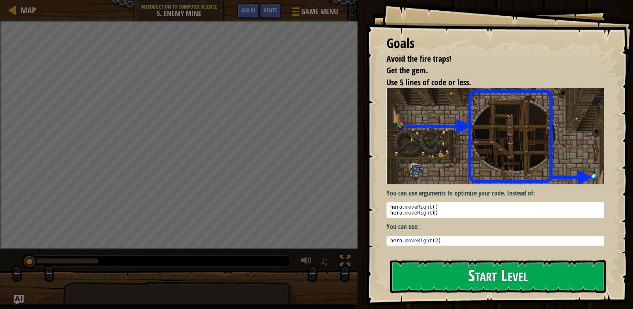
click at [437, 267] on button "Start Level" at bounding box center [497, 276] width 215 height 33
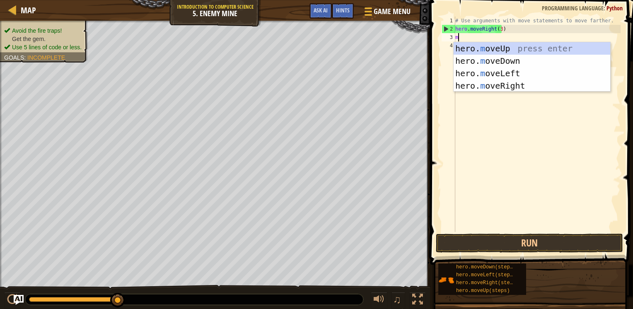
scroll to position [4, 0]
type textarea "mo"
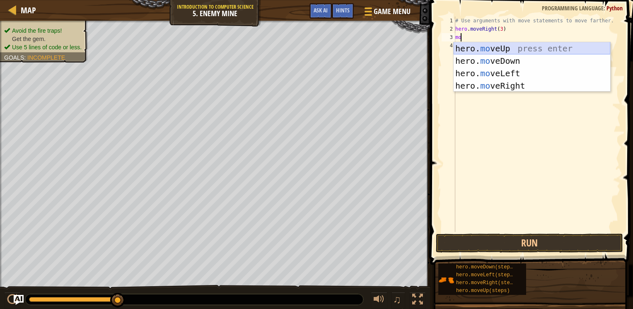
click at [468, 49] on div "hero. mo veUp press enter hero. mo veDown press enter hero. mo veLeft press ent…" at bounding box center [531, 79] width 157 height 75
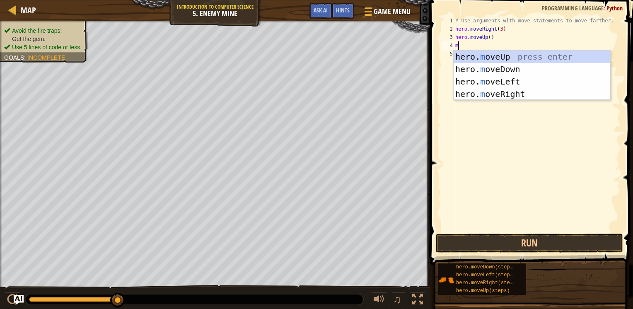
type textarea "mo"
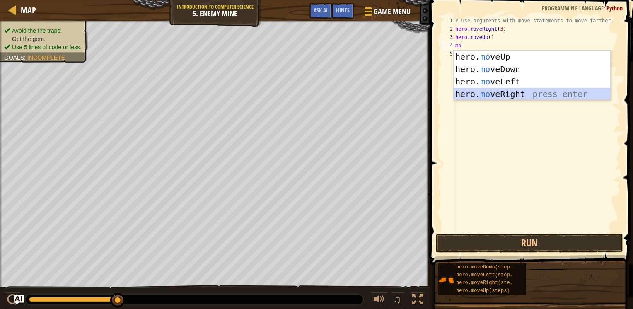
click at [479, 94] on div "hero. mo veUp press enter hero. mo veDown press enter hero. mo veLeft press ent…" at bounding box center [531, 88] width 157 height 75
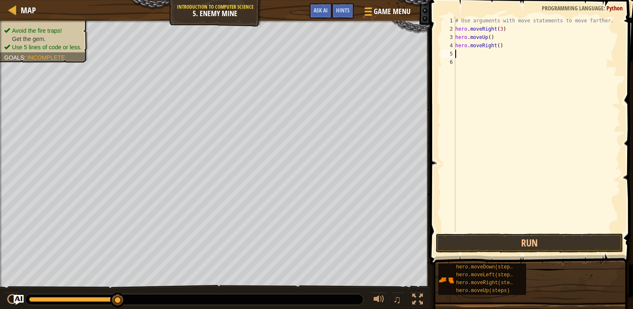
type textarea "mo"
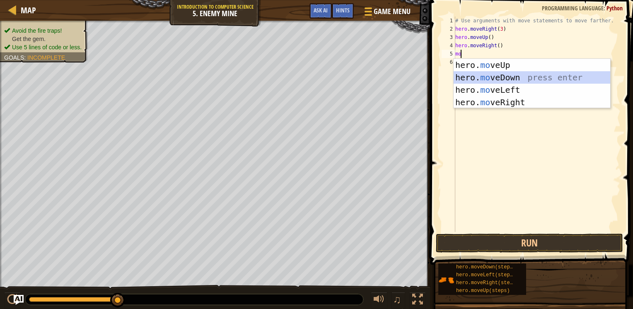
click at [487, 75] on div "hero. mo veUp press enter hero. mo veDown press enter hero. mo veLeft press ent…" at bounding box center [531, 96] width 157 height 75
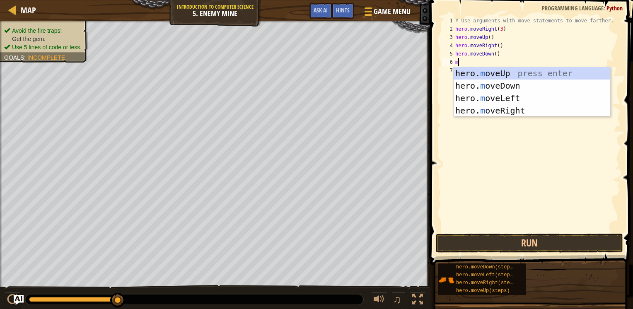
type textarea "mo"
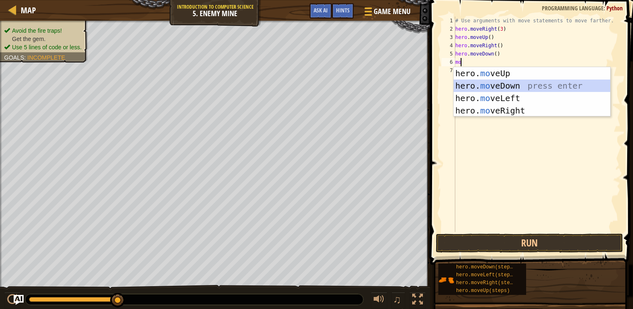
click at [489, 85] on div "hero. mo veUp press enter hero. mo veDown press enter hero. mo veLeft press ent…" at bounding box center [531, 104] width 157 height 75
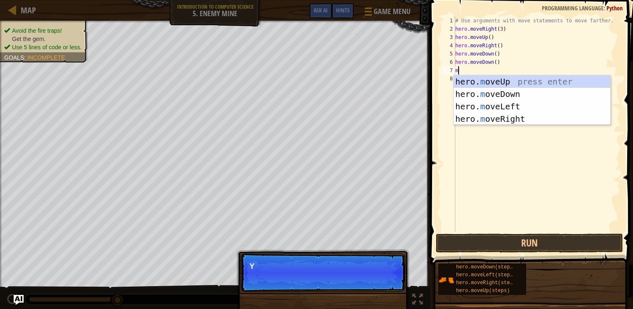
type textarea "mo"
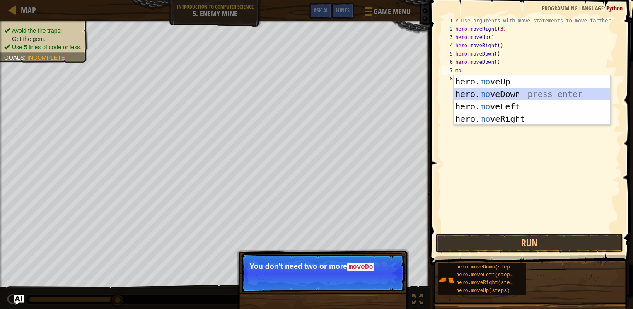
click at [487, 95] on div "hero. mo veUp press enter hero. mo veDown press enter hero. mo veLeft press ent…" at bounding box center [531, 112] width 157 height 75
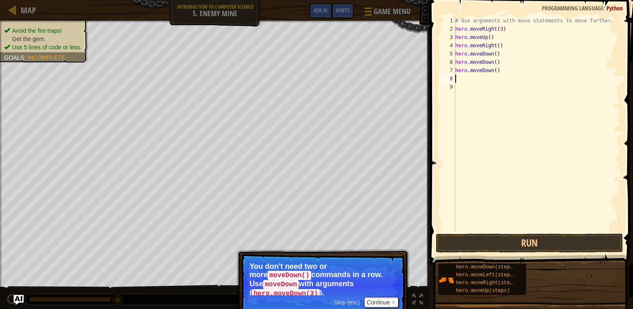
click at [499, 72] on div "# Use arguments with move statements to move farther. hero . moveRight ( 3 ) he…" at bounding box center [536, 133] width 167 height 232
type textarea "h"
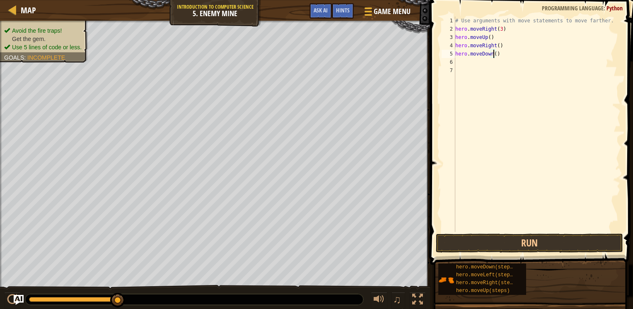
click at [494, 53] on div "# Use arguments with move statements to move farther. hero . moveRight ( 3 ) he…" at bounding box center [536, 133] width 167 height 232
type textarea "hero.moveDown(3)"
click at [484, 62] on div "# Use arguments with move statements to move farther. hero . moveRight ( 3 ) he…" at bounding box center [536, 133] width 167 height 232
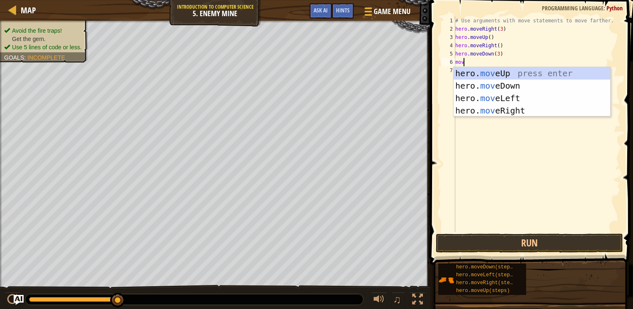
type textarea "move"
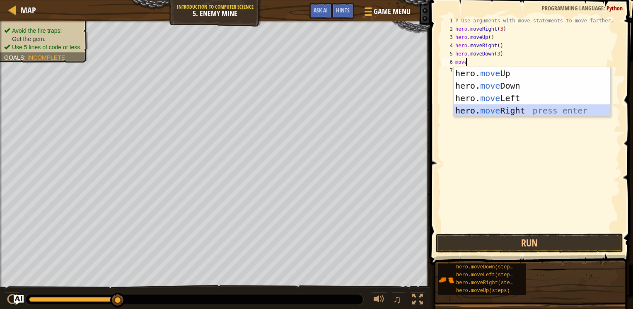
click at [490, 107] on div "hero. move Up press enter hero. move Down press enter hero. move Left press ent…" at bounding box center [531, 104] width 157 height 75
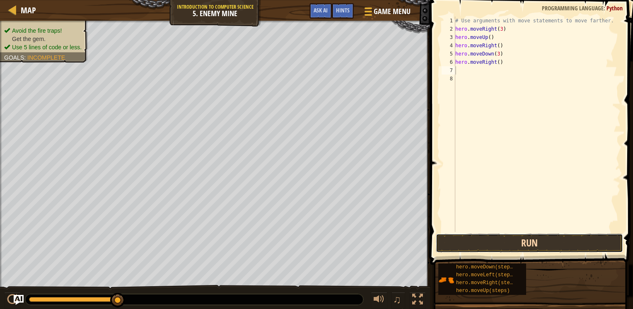
click at [506, 243] on button "Run" at bounding box center [529, 243] width 187 height 19
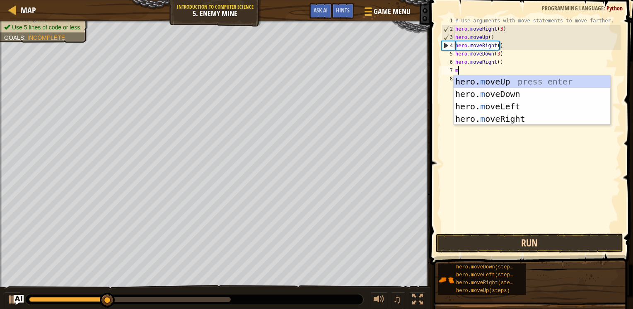
type textarea "mo"
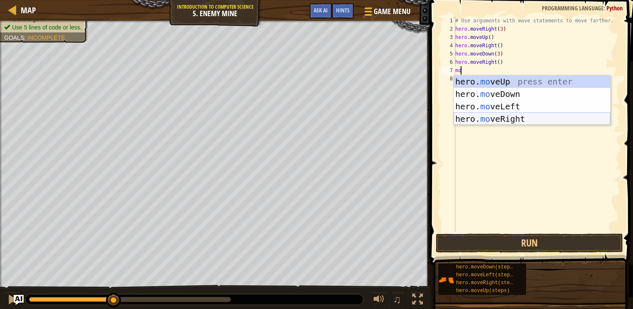
click at [506, 117] on div "hero. mo veUp press enter hero. mo veDown press enter hero. mo veLeft press ent…" at bounding box center [531, 112] width 157 height 75
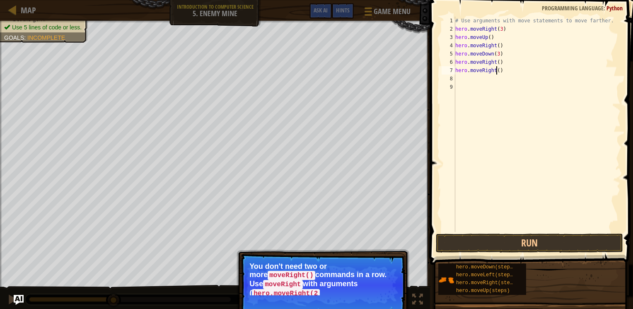
click at [495, 71] on div "# Use arguments with move statements to move farther. hero . moveRight ( 3 ) he…" at bounding box center [536, 133] width 167 height 232
type textarea ")"
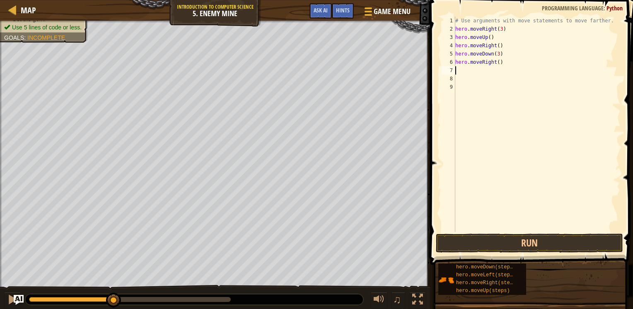
click at [495, 62] on div "# Use arguments with move statements to move farther. hero . moveRight ( 3 ) he…" at bounding box center [536, 133] width 167 height 232
type textarea "hero.moveRight(2)"
click at [504, 243] on button "Run" at bounding box center [529, 243] width 187 height 19
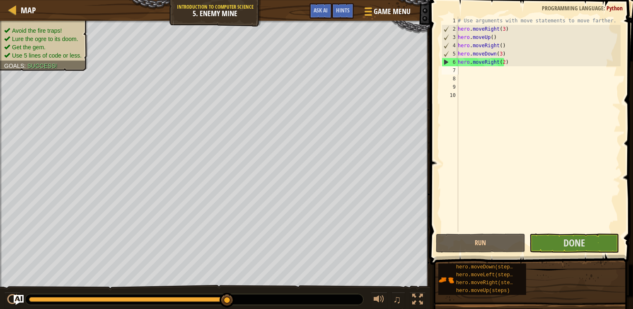
click at [563, 269] on div "hero.moveDown(steps) hero.moveLeft(steps) hero.moveRight(steps) hero.moveUp(ste…" at bounding box center [532, 279] width 189 height 32
click at [560, 251] on button "Done" at bounding box center [573, 243] width 89 height 19
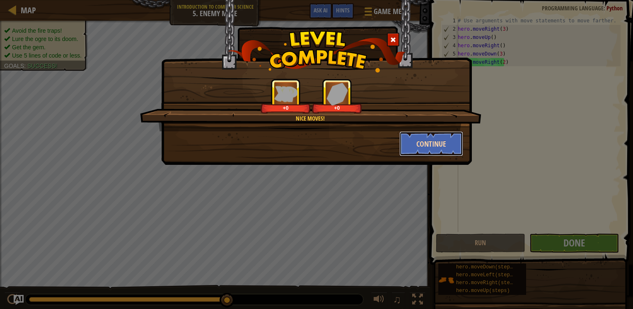
click at [446, 151] on button "Continue" at bounding box center [431, 143] width 64 height 25
